Goal: Task Accomplishment & Management: Use online tool/utility

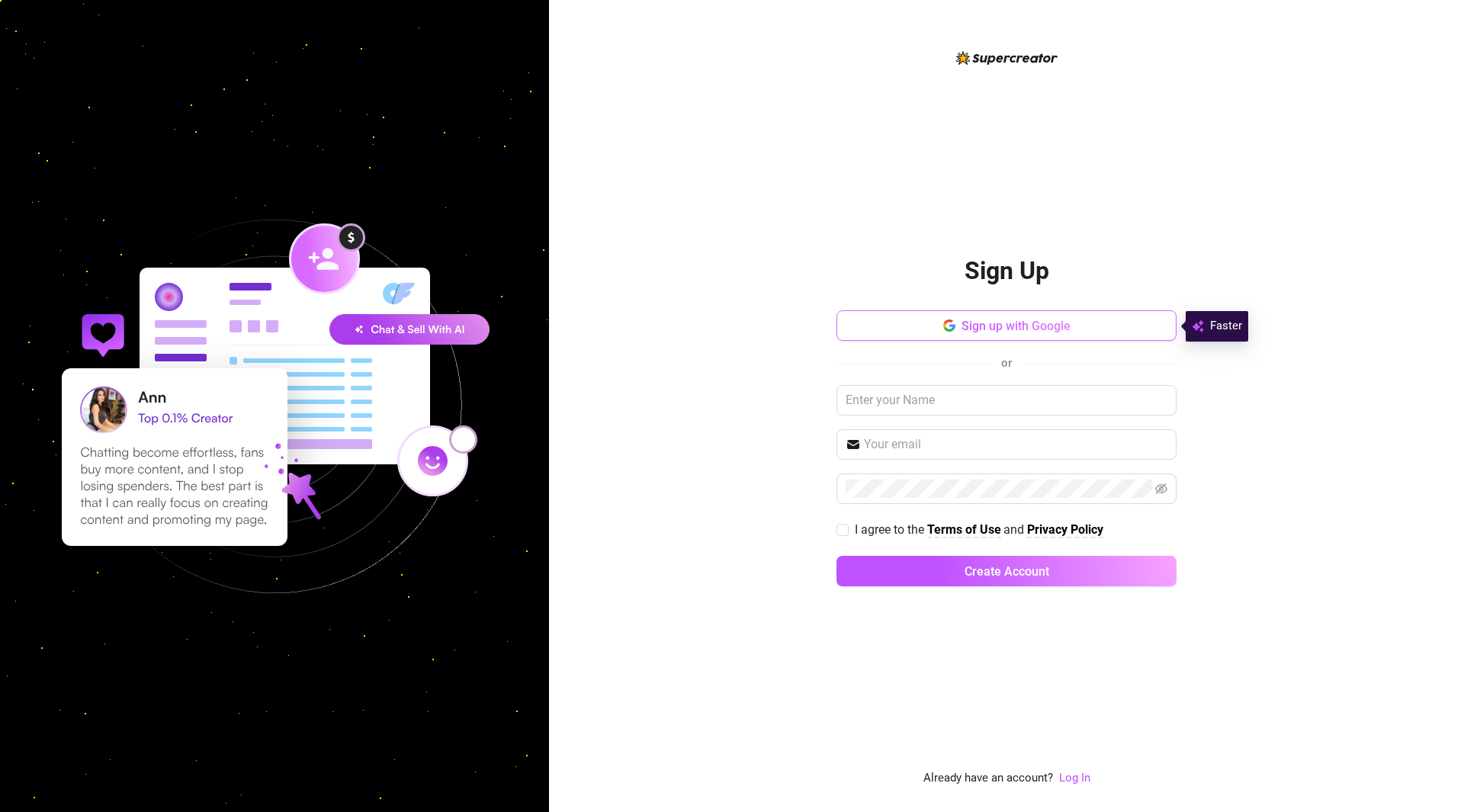
click at [1022, 330] on span "Sign up with Google" at bounding box center [1016, 325] width 109 height 14
click at [1076, 779] on link "Log In" at bounding box center [1074, 777] width 31 height 13
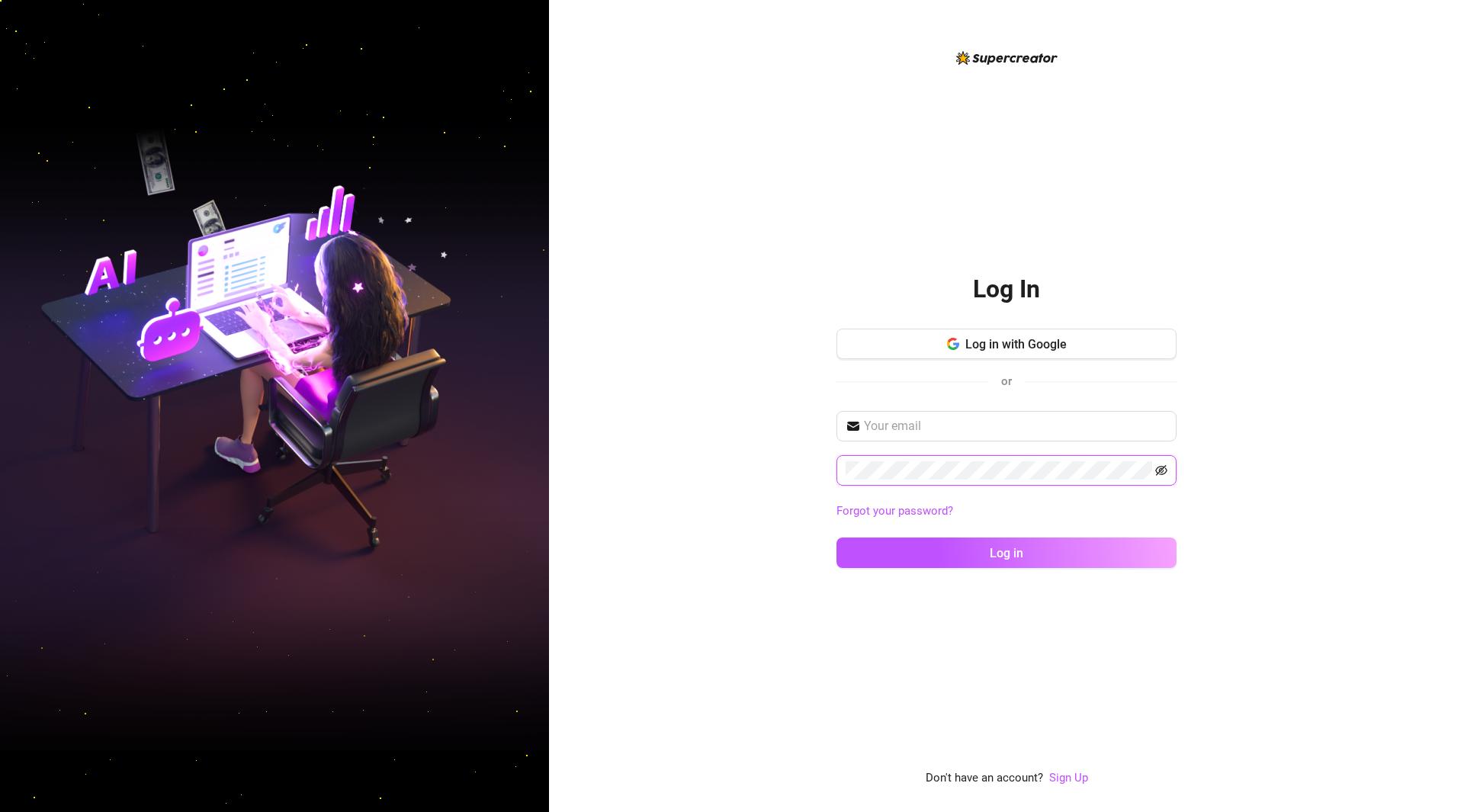
click at [1157, 467] on icon "eye-invisible" at bounding box center [1161, 470] width 12 height 12
click at [1124, 426] on input "text" at bounding box center [1015, 425] width 303 height 18
paste input "[EMAIL_ADDRESS][DOMAIN_NAME]"
click at [1159, 470] on icon "eye" at bounding box center [1161, 471] width 12 height 10
type input "[EMAIL_ADDRESS][DOMAIN_NAME]"
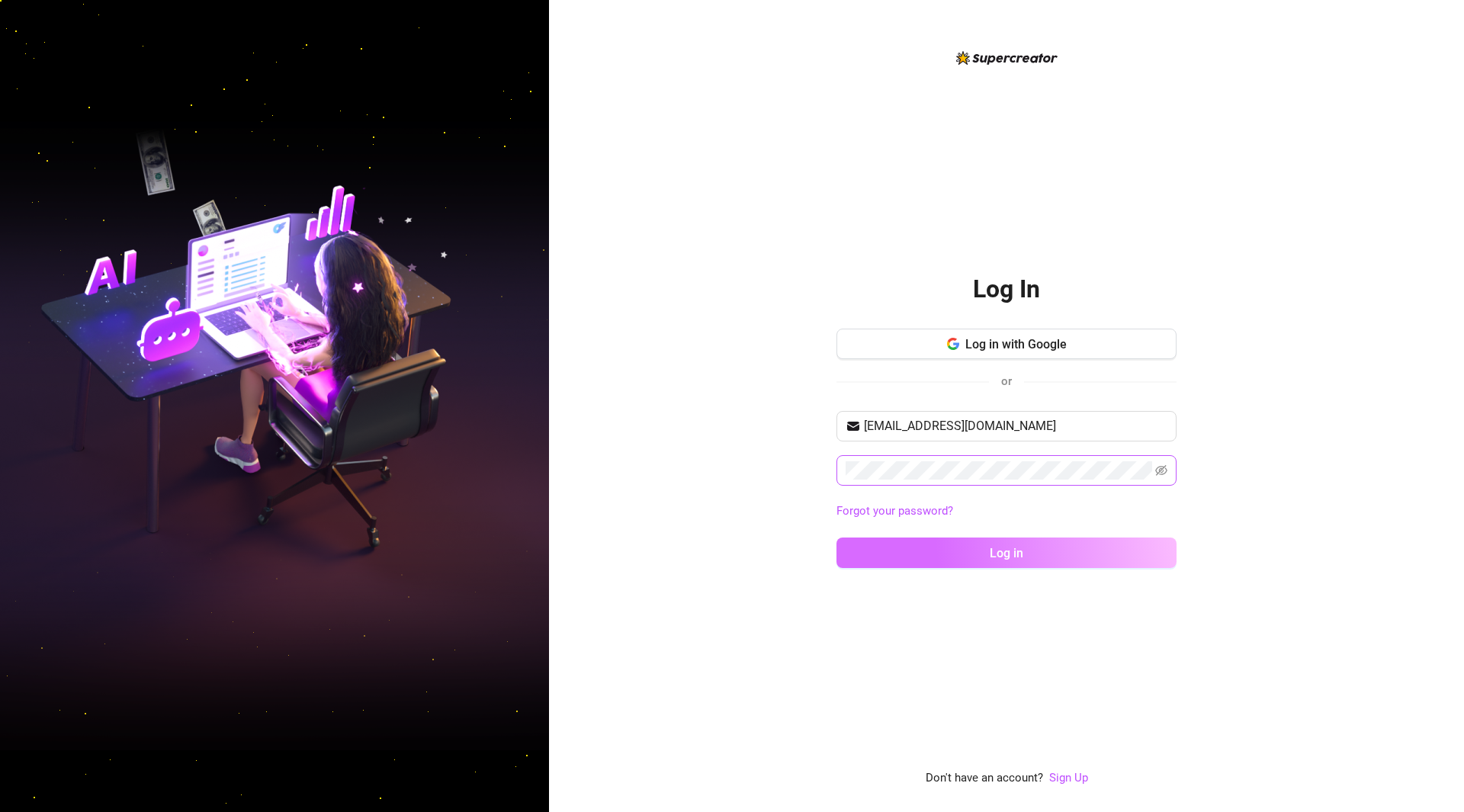
click at [1004, 549] on span "Log in" at bounding box center [1005, 552] width 33 height 14
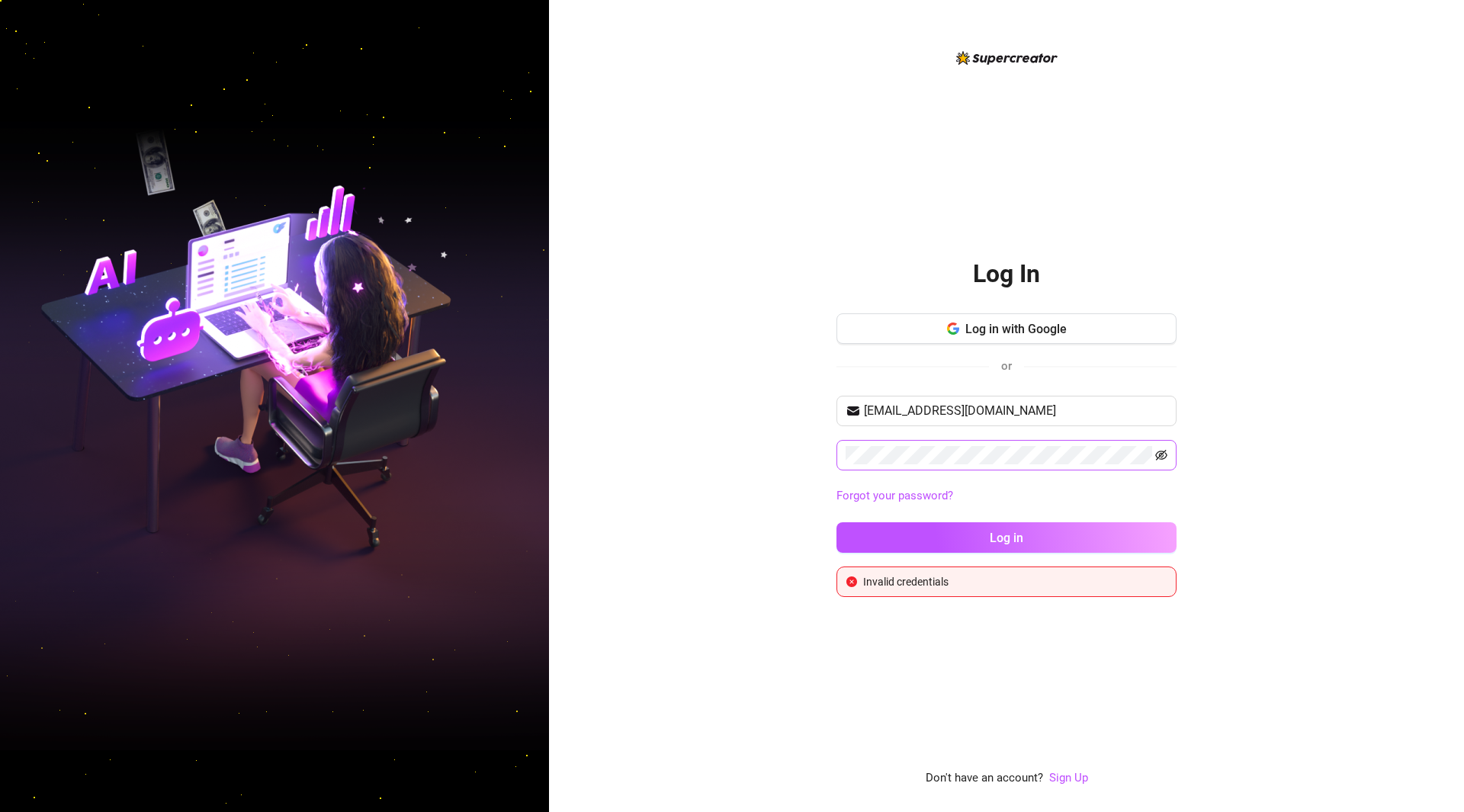
click at [1163, 454] on icon "eye-invisible" at bounding box center [1161, 454] width 12 height 12
click at [953, 445] on span at bounding box center [1005, 454] width 340 height 30
click at [984, 532] on button "Log in" at bounding box center [1005, 537] width 340 height 30
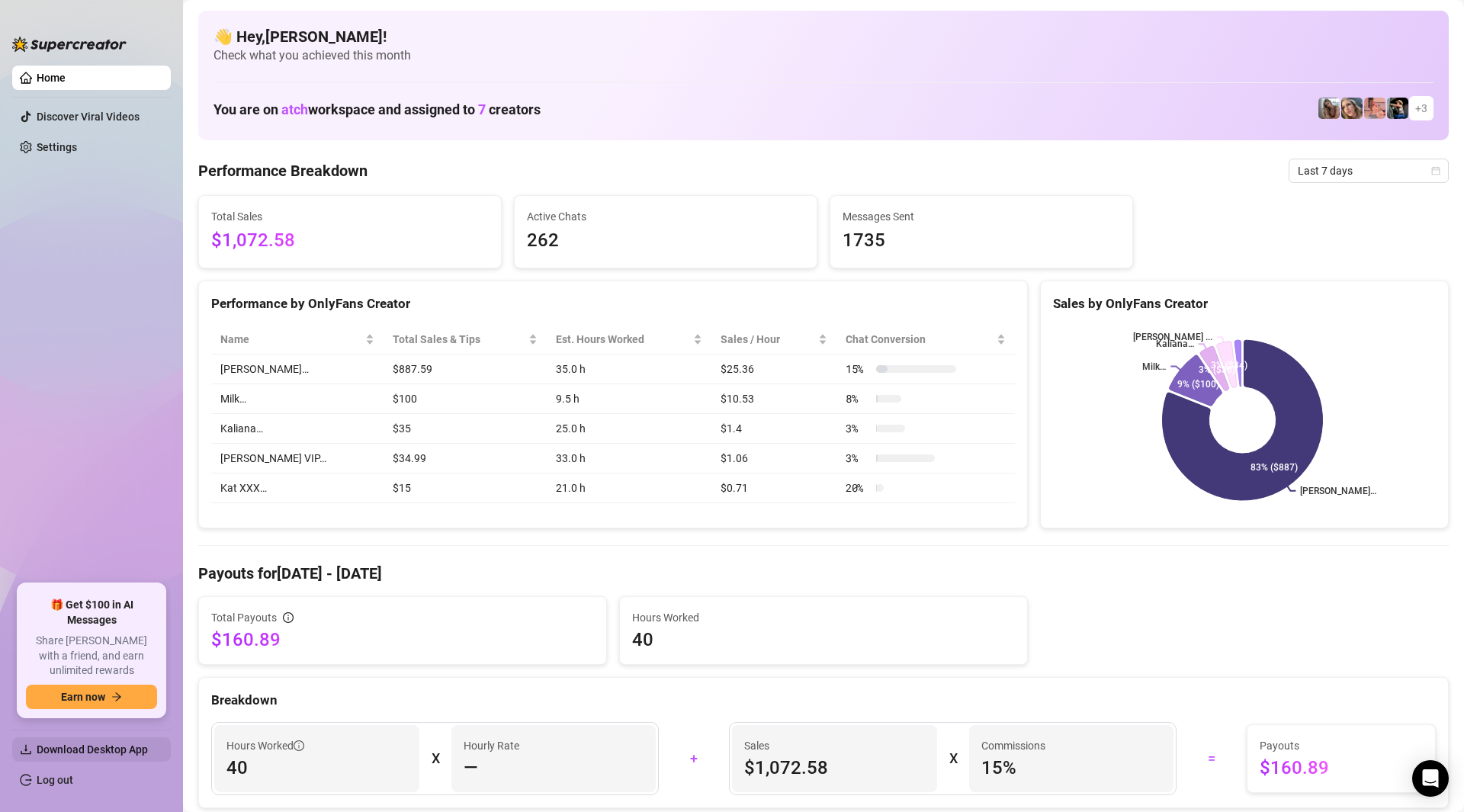
click at [137, 754] on span "Download Desktop App" at bounding box center [91, 748] width 111 height 12
click at [106, 749] on span "Download Desktop App" at bounding box center [91, 748] width 111 height 12
click at [66, 753] on span "Download Desktop App" at bounding box center [91, 748] width 111 height 12
click at [1387, 111] on img at bounding box center [1397, 108] width 21 height 21
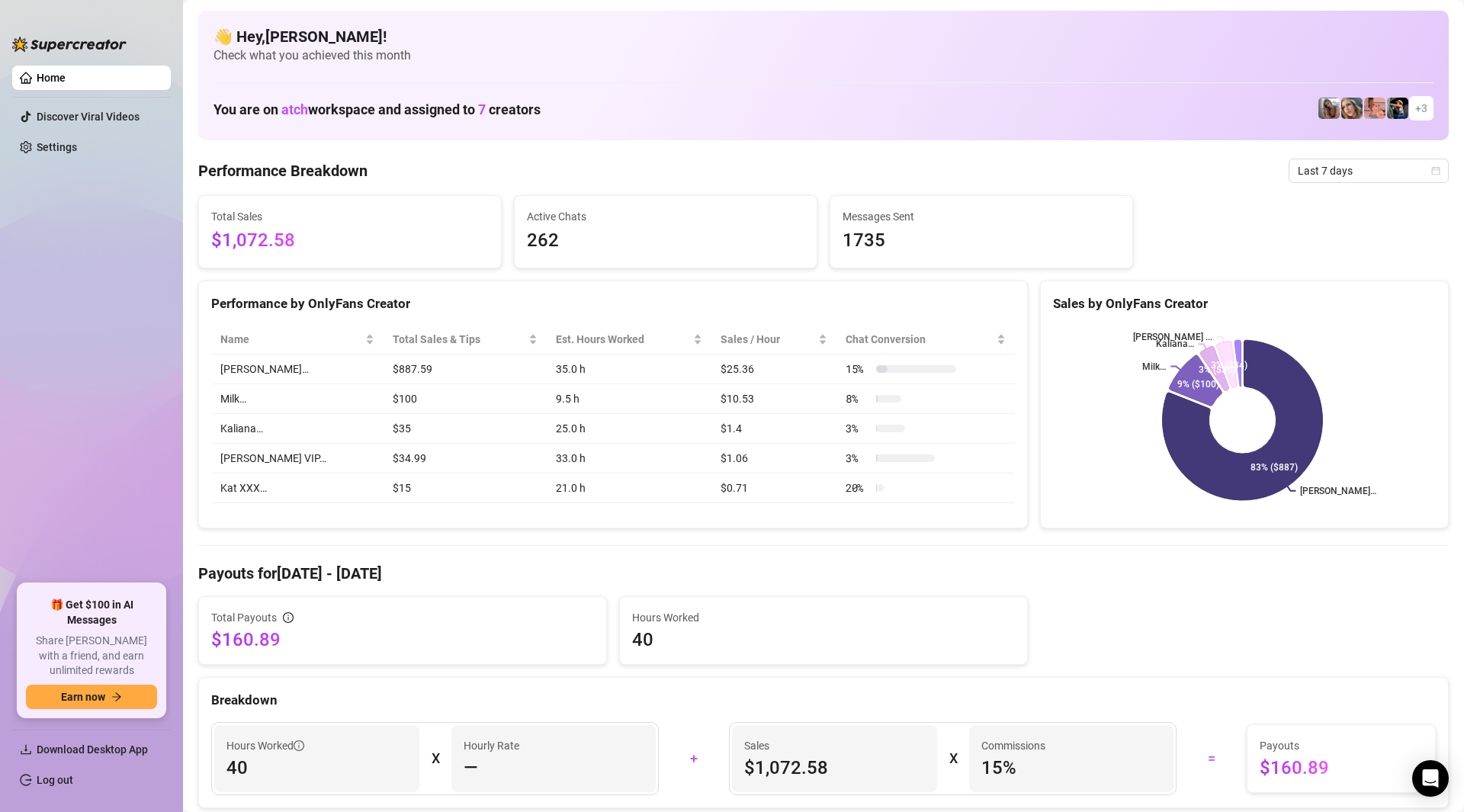
click at [1409, 111] on span "+ 3" at bounding box center [1421, 108] width 25 height 25
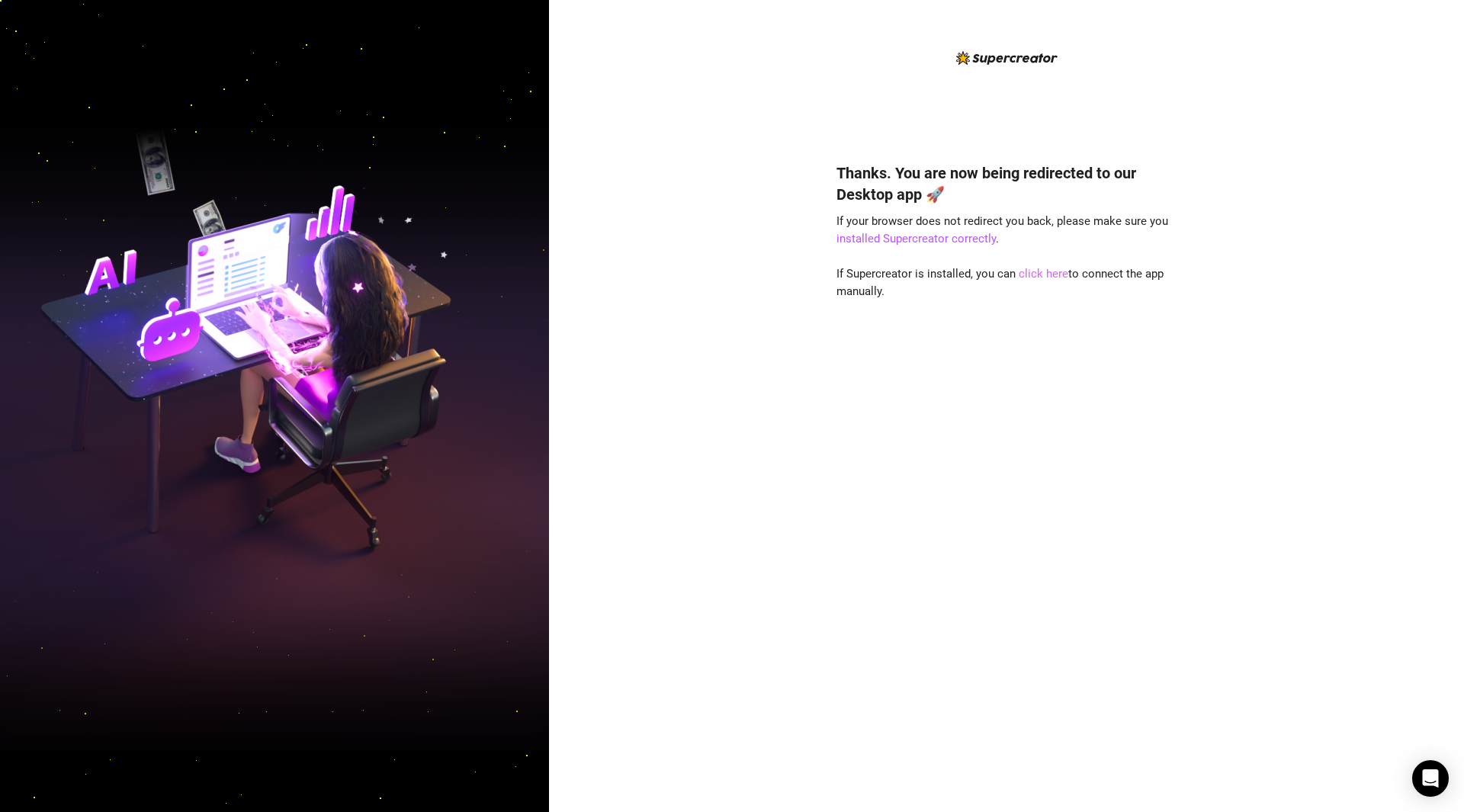
click at [1043, 271] on link "click here" at bounding box center [1044, 274] width 49 height 13
click at [1045, 275] on link "click here" at bounding box center [1044, 274] width 49 height 13
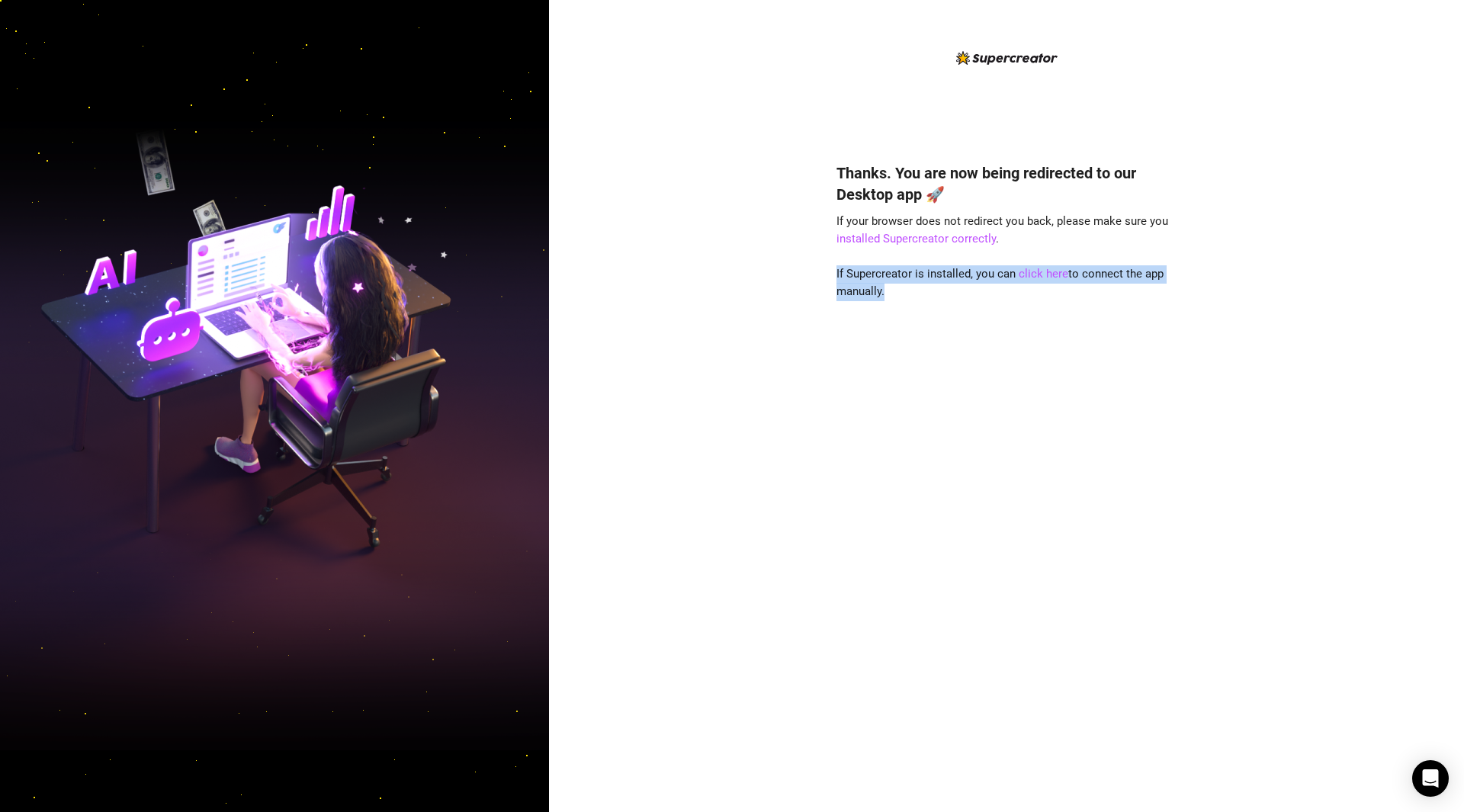
click at [1024, 283] on div "Thanks. You are now being redirected to our Desktop app 🚀 If your browser does …" at bounding box center [1005, 464] width 340 height 646
click at [1035, 271] on link "click here" at bounding box center [1044, 274] width 49 height 13
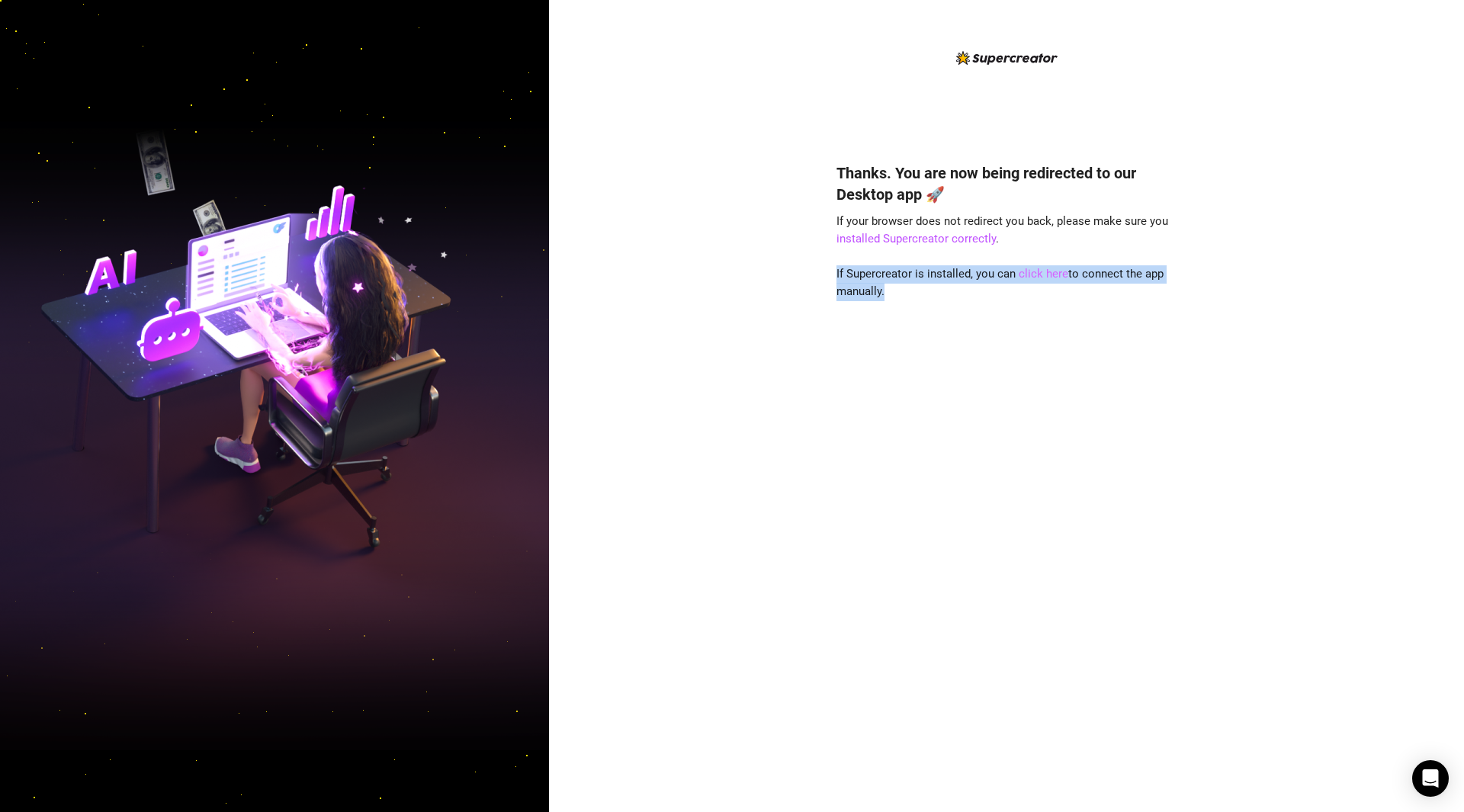
click at [1035, 271] on link "click here" at bounding box center [1044, 274] width 49 height 13
click at [1044, 268] on link "click here" at bounding box center [1044, 274] width 49 height 13
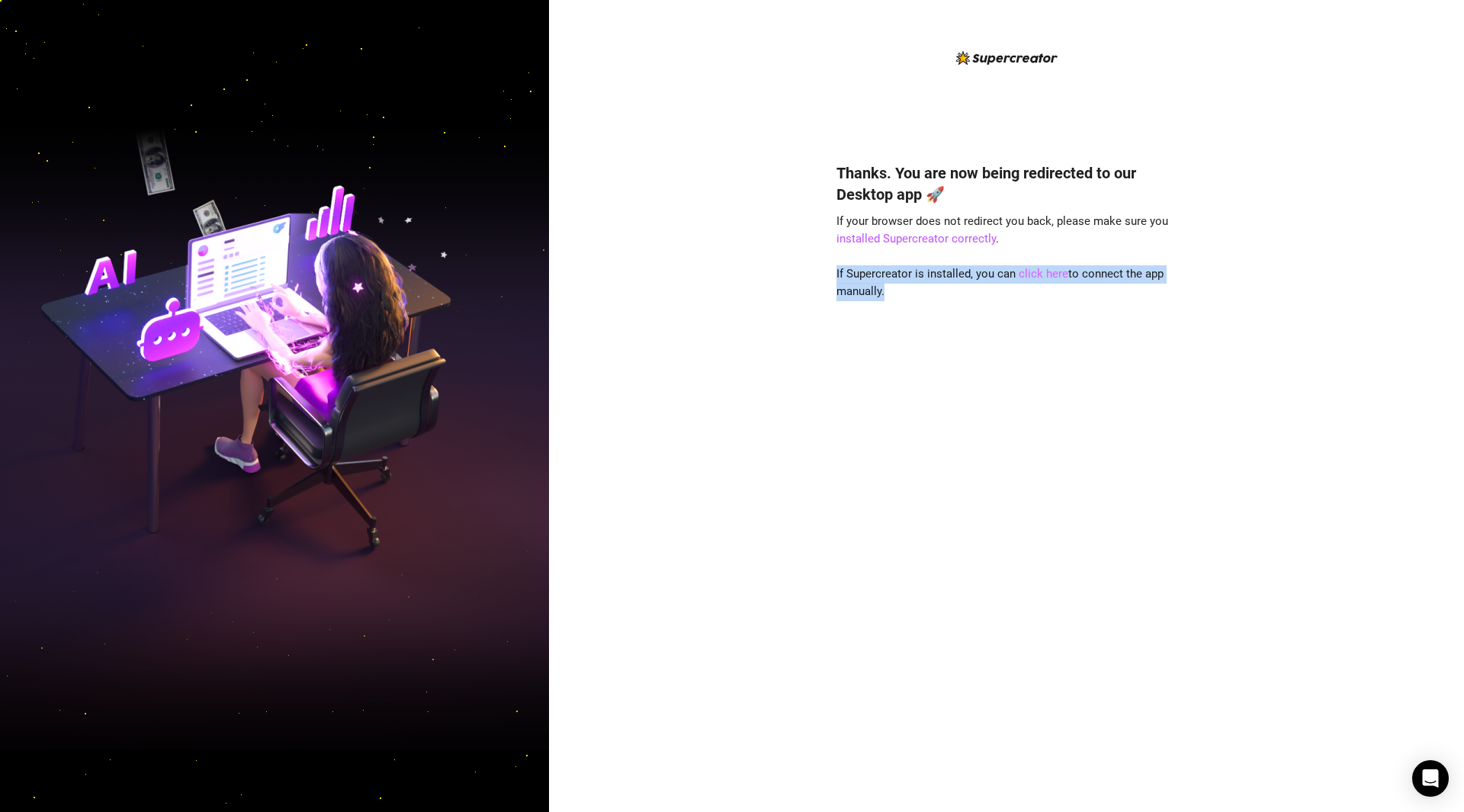
click at [1044, 268] on link "click here" at bounding box center [1044, 274] width 49 height 13
click at [747, 527] on div "Thanks. You are now being redirected to our Desktop app 🚀 If your browser does …" at bounding box center [1006, 406] width 915 height 812
click at [1041, 271] on link "click here" at bounding box center [1044, 274] width 49 height 13
click at [1047, 287] on div "Thanks. You are now being redirected to our Desktop app 🚀 If your browser does …" at bounding box center [1005, 464] width 340 height 646
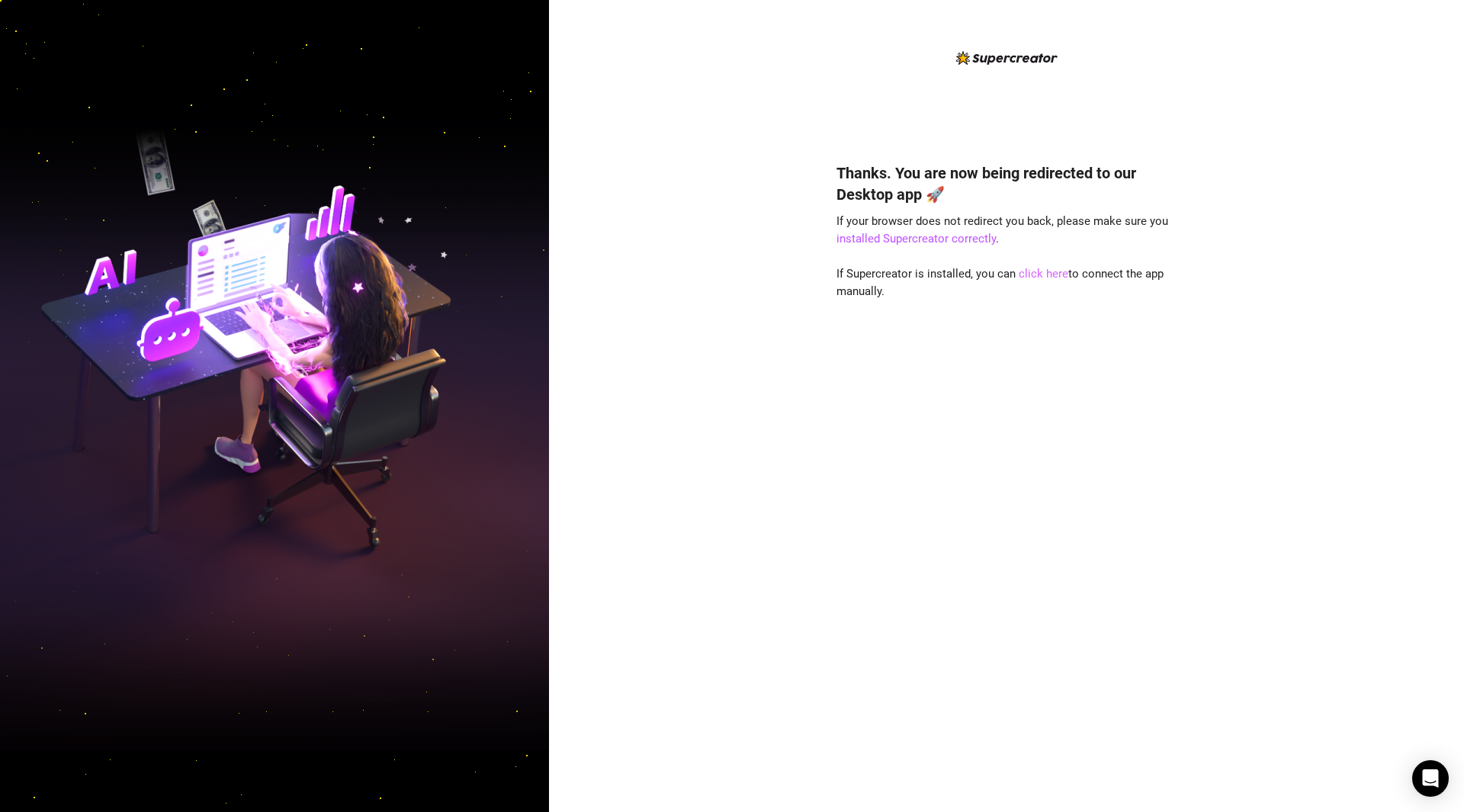
click at [1046, 277] on link "click here" at bounding box center [1044, 274] width 49 height 13
click at [1035, 273] on link "click here" at bounding box center [1044, 274] width 49 height 13
drag, startPoint x: 1072, startPoint y: 10, endPoint x: 1053, endPoint y: 268, distance: 258.7
click at [1053, 268] on link "click here" at bounding box center [1044, 274] width 49 height 13
click at [1053, 272] on link "click here" at bounding box center [1044, 274] width 49 height 13
